Goal: Task Accomplishment & Management: Complete application form

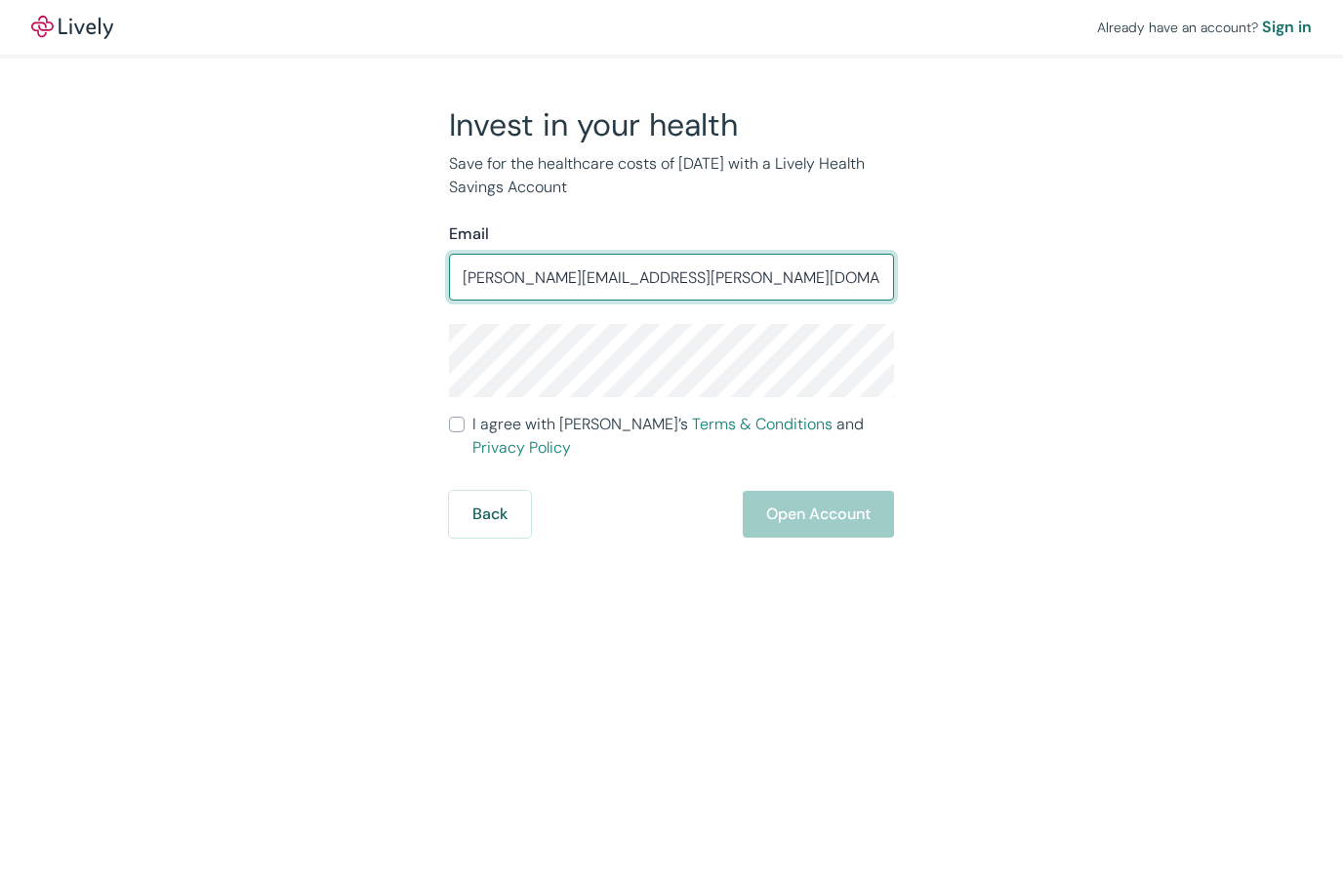
type input "Neil.willner@gmail.com"
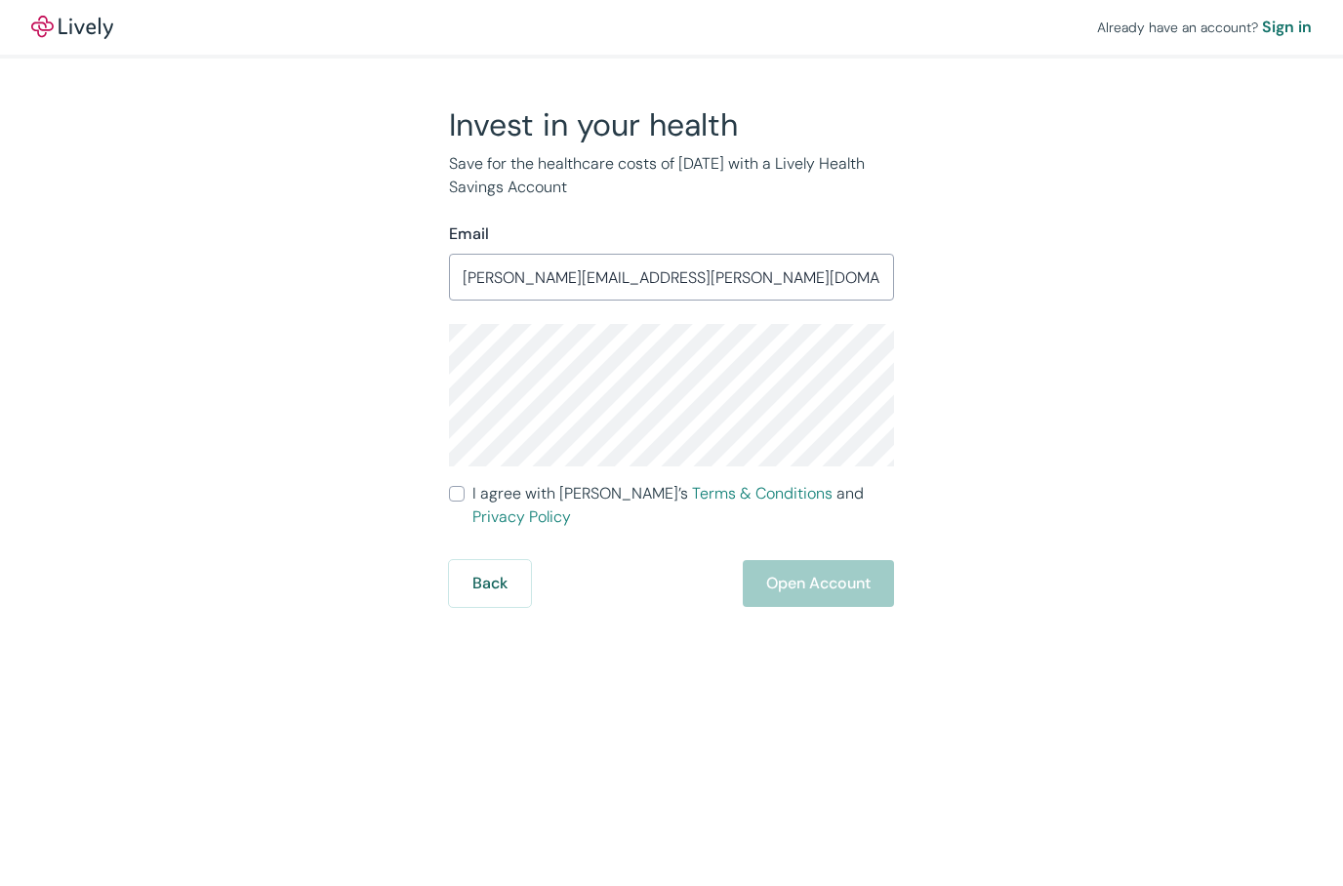
click at [458, 503] on label "I agree with Lively’s Terms & Conditions and Privacy Policy" at bounding box center [671, 505] width 445 height 47
click at [458, 502] on input "I agree with Lively’s Terms & Conditions and Privacy Policy" at bounding box center [457, 494] width 16 height 16
checkbox input "true"
click at [779, 560] on button "Open Account" at bounding box center [818, 583] width 151 height 47
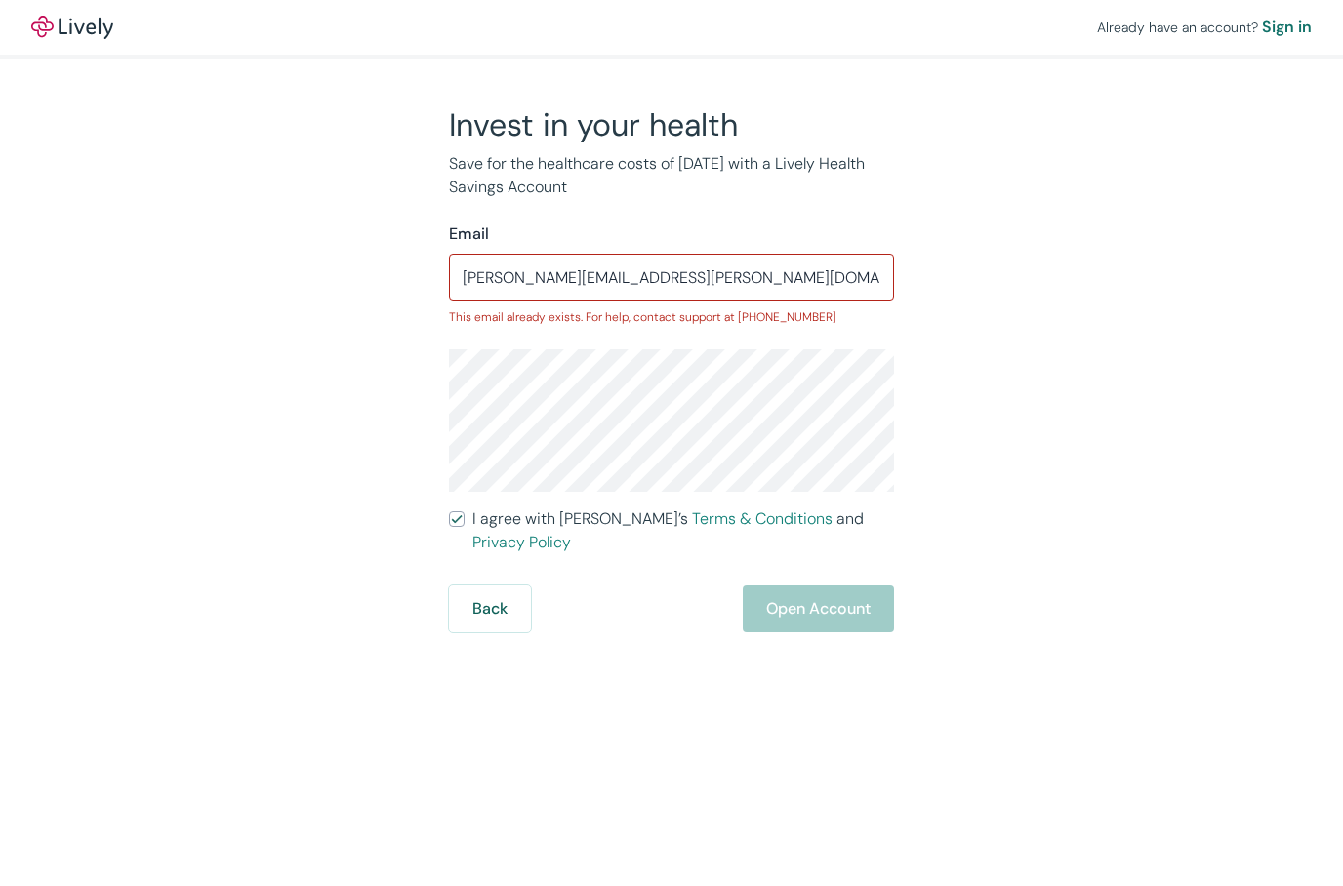
click at [483, 611] on div "Already have an account? Sign in Invest in your health Save for the healthcare …" at bounding box center [671, 443] width 1343 height 886
click at [494, 595] on button "Back" at bounding box center [490, 609] width 82 height 47
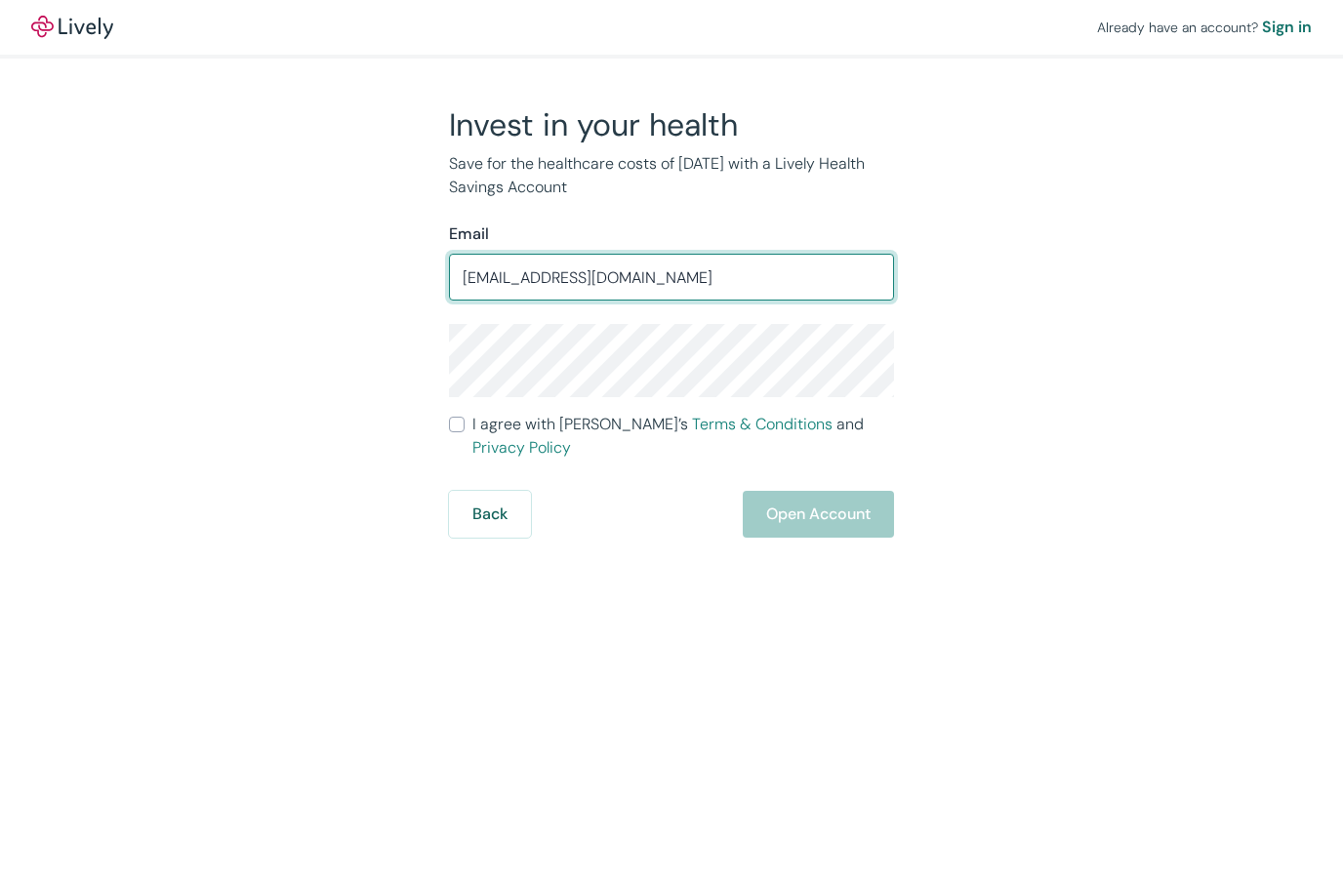
click at [472, 271] on input "[EMAIL_ADDRESS][DOMAIN_NAME]" at bounding box center [671, 277] width 445 height 39
type input "[PERSON_NAME][EMAIL_ADDRESS][DOMAIN_NAME]"
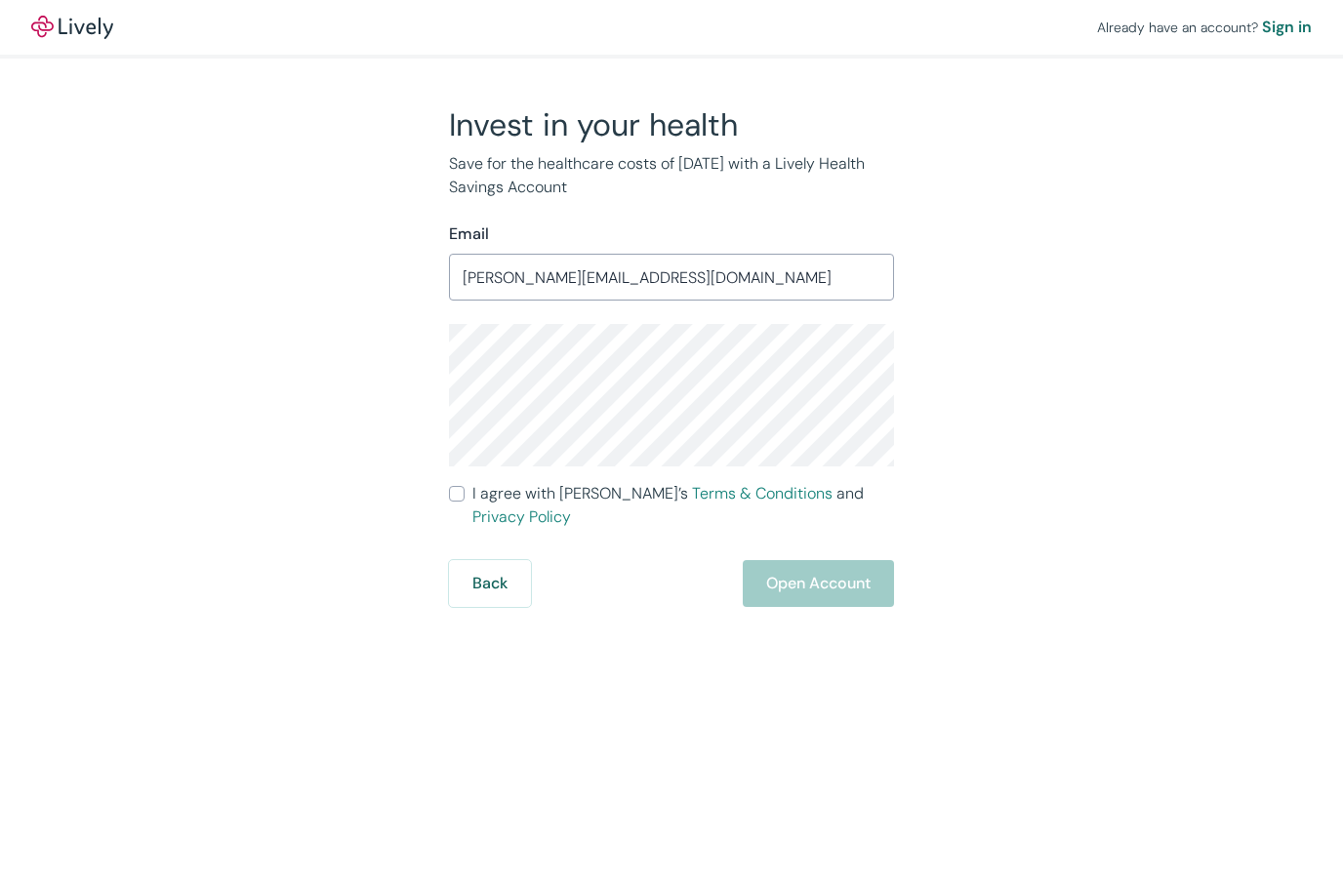
click at [463, 490] on input "I agree with Lively’s Terms & Conditions and Privacy Policy" at bounding box center [457, 494] width 16 height 16
checkbox input "true"
click at [866, 586] on div "Already have an account? Sign in Invest in your health Save for the healthcare …" at bounding box center [671, 443] width 1343 height 886
click at [840, 573] on button "Open Account" at bounding box center [818, 583] width 151 height 47
